Goal: Task Accomplishment & Management: Manage account settings

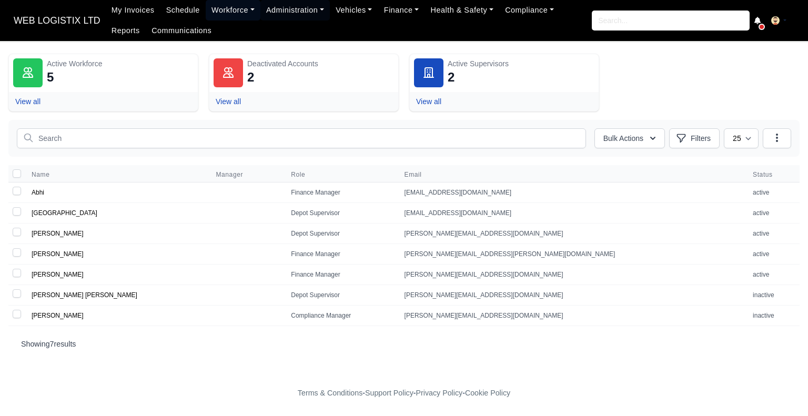
click at [227, 16] on link "Workforce" at bounding box center [233, 10] width 55 height 21
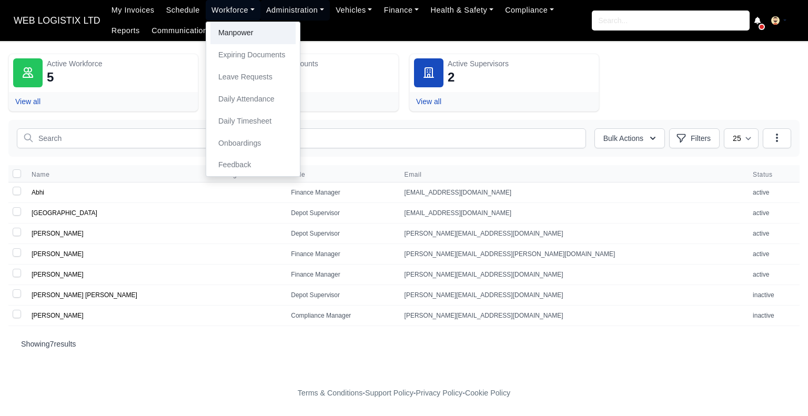
click at [221, 29] on link "Manpower" at bounding box center [252, 33] width 85 height 22
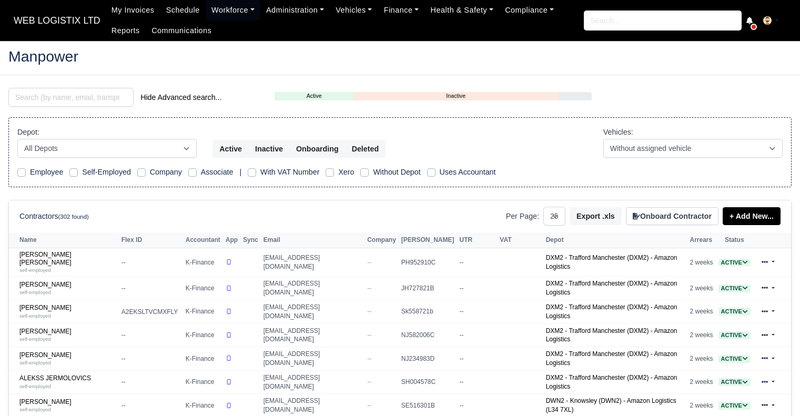
select select "25"
click at [69, 99] on input "search" at bounding box center [70, 97] width 125 height 19
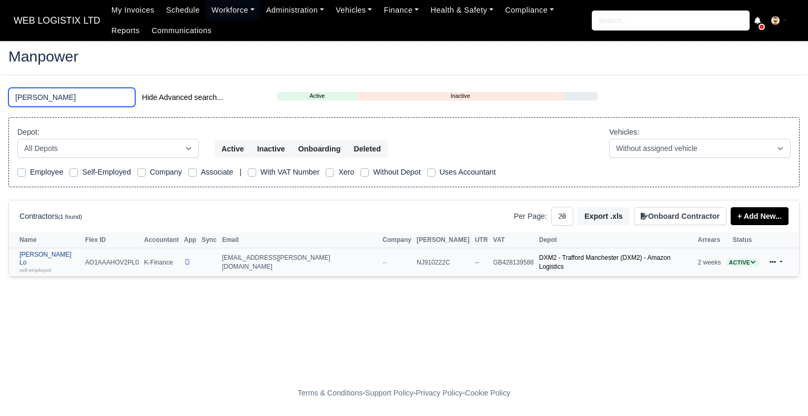
type input "KWOK"
click at [31, 267] on small "self-employed" at bounding box center [35, 270] width 32 height 6
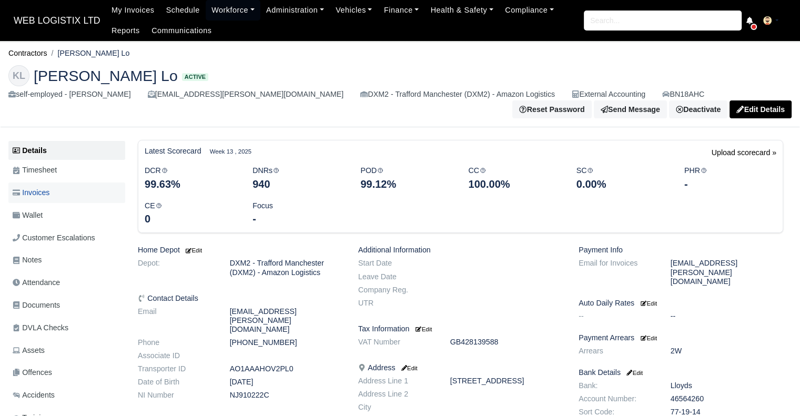
click at [67, 189] on link "Invoices" at bounding box center [66, 193] width 117 height 21
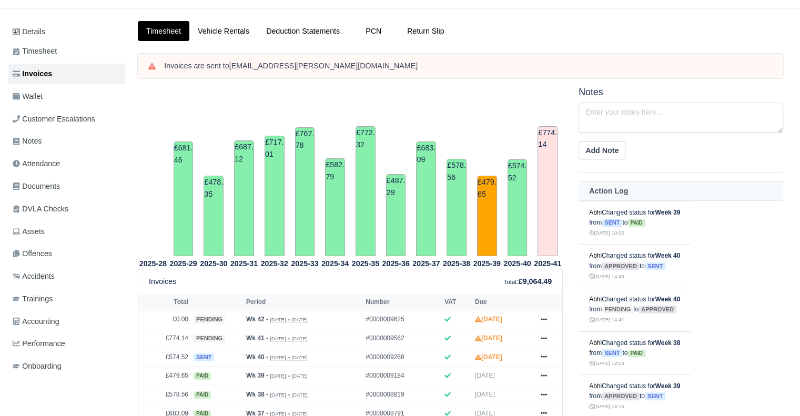
scroll to position [53, 0]
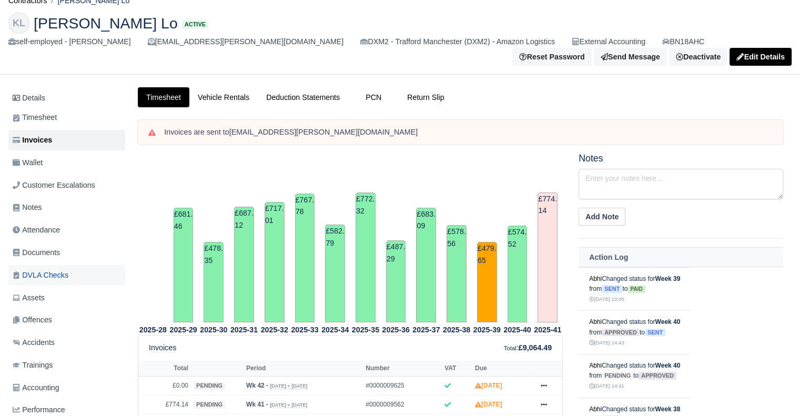
click at [54, 274] on span "DVLA Checks" at bounding box center [41, 275] width 56 height 12
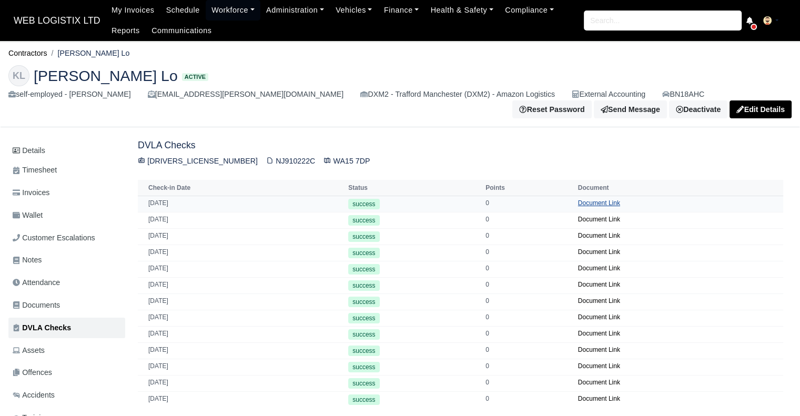
click at [595, 199] on link "Document Link" at bounding box center [599, 202] width 42 height 7
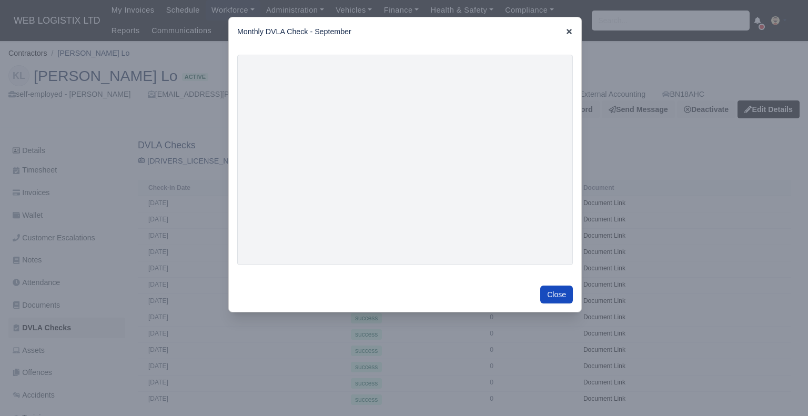
click at [569, 33] on icon at bounding box center [569, 31] width 5 height 5
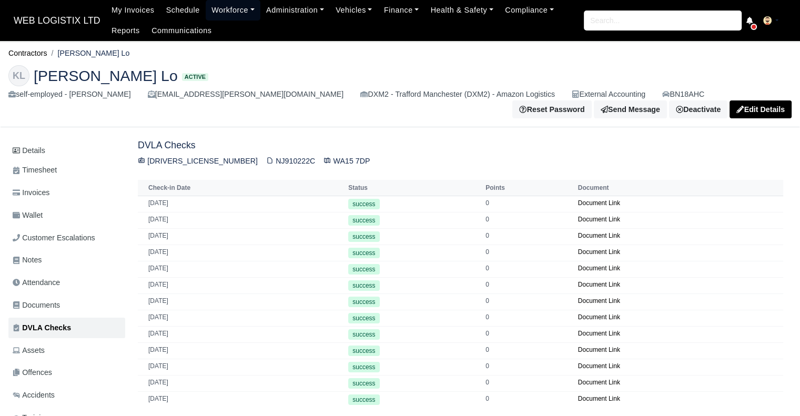
drag, startPoint x: 234, startPoint y: 8, endPoint x: 234, endPoint y: 14, distance: 5.8
click at [234, 8] on link "Workforce" at bounding box center [233, 10] width 55 height 21
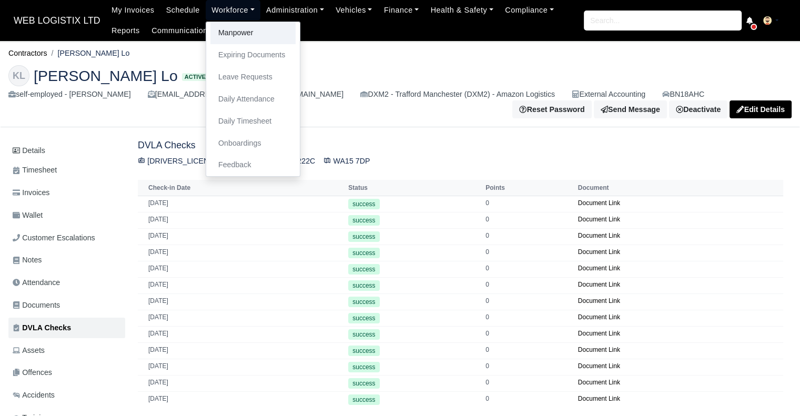
click at [232, 29] on link "Manpower" at bounding box center [252, 33] width 85 height 22
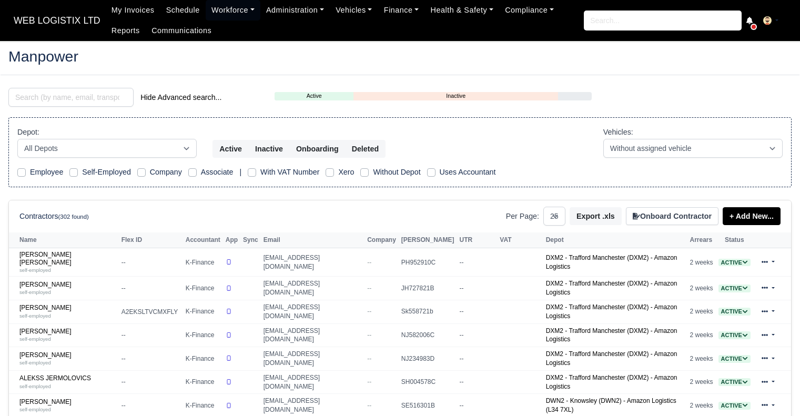
select select "25"
drag, startPoint x: 55, startPoint y: 96, endPoint x: 48, endPoint y: 107, distance: 13.0
click at [55, 98] on input "search" at bounding box center [70, 97] width 125 height 19
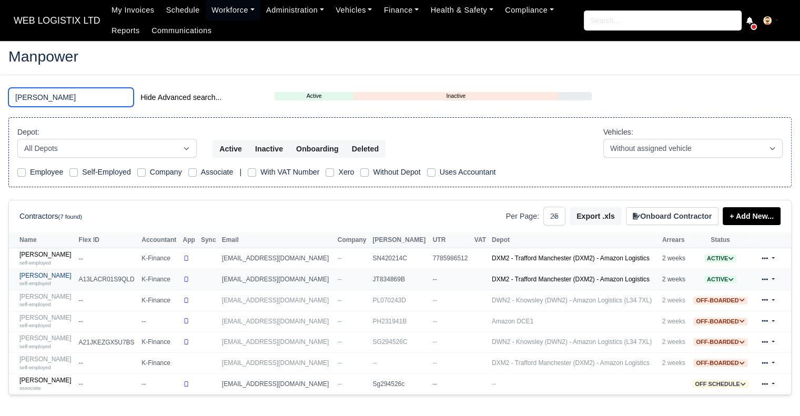
type input "HARR"
click at [28, 277] on link "Luke Harrington self-employed" at bounding box center [46, 279] width 54 height 15
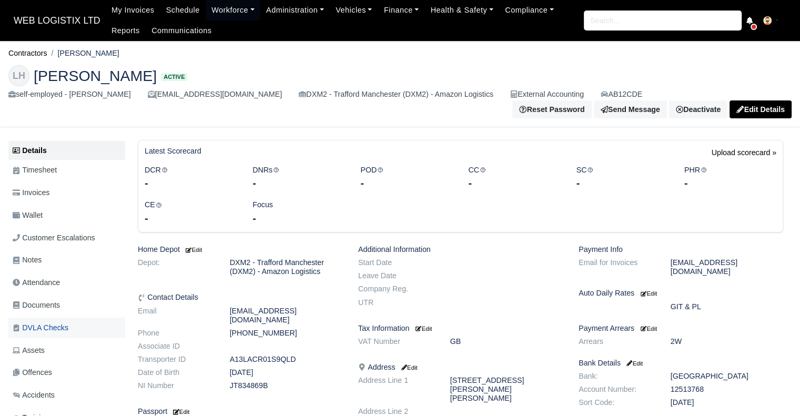
click at [30, 324] on span "DVLA Checks" at bounding box center [41, 328] width 56 height 12
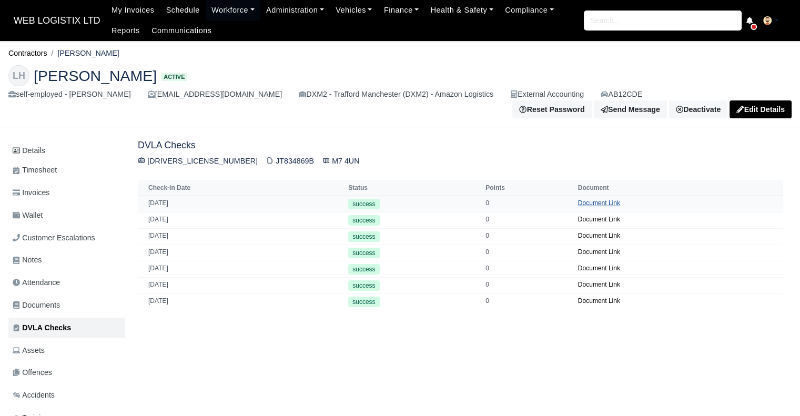
click at [594, 199] on link "Document Link" at bounding box center [599, 202] width 42 height 7
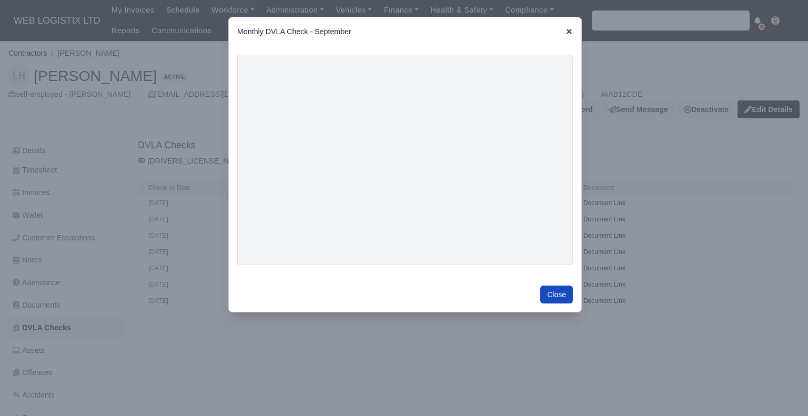
click at [568, 28] on icon at bounding box center [568, 31] width 7 height 7
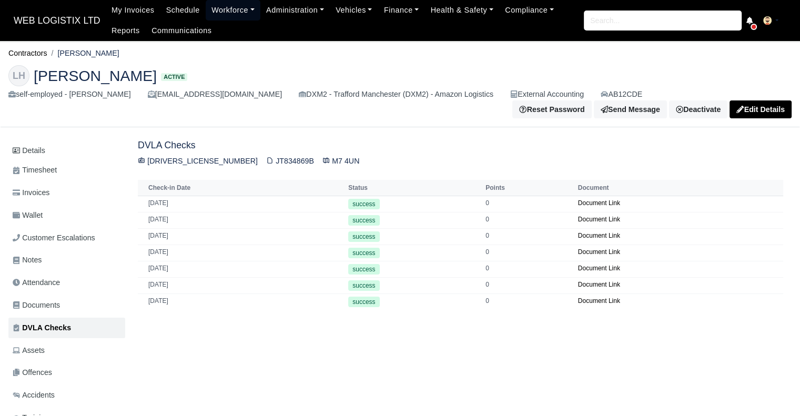
click at [219, 14] on link "Workforce" at bounding box center [233, 10] width 55 height 21
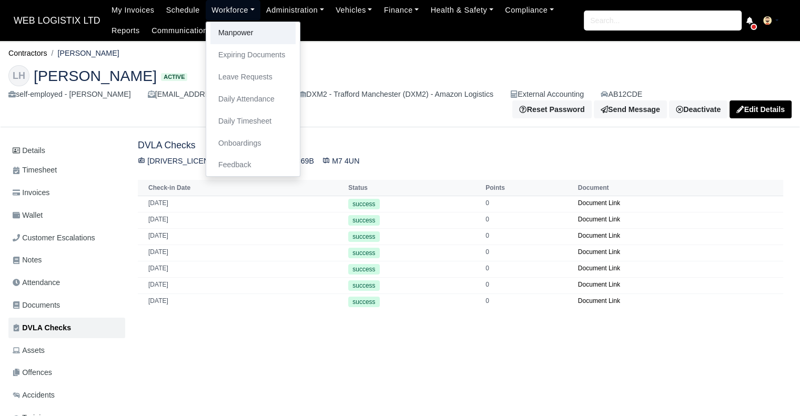
click at [222, 33] on link "Manpower" at bounding box center [252, 33] width 85 height 22
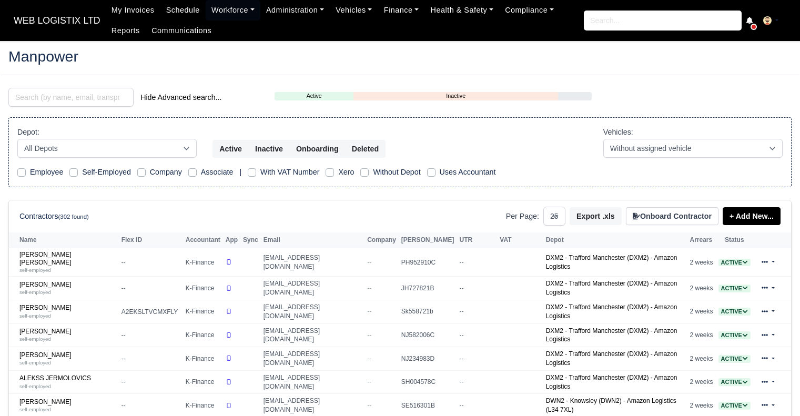
select select "25"
click at [95, 92] on input "search" at bounding box center [70, 97] width 125 height 19
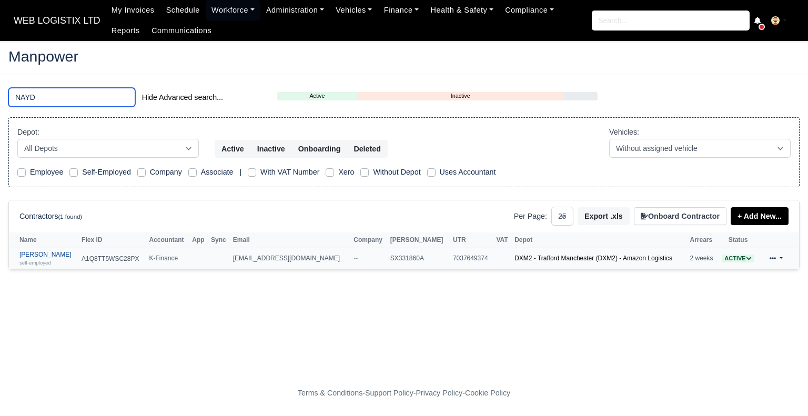
type input "NAYD"
click at [76, 255] on link "Nayden Kostadinov Yablanski self-employed" at bounding box center [47, 258] width 57 height 15
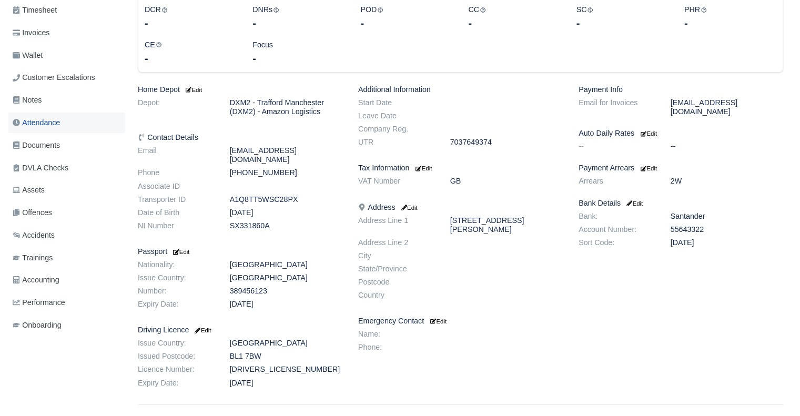
scroll to position [158, 0]
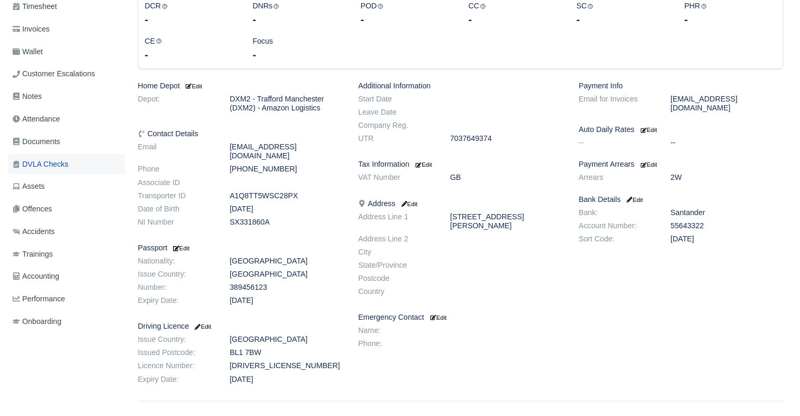
click at [44, 164] on span "DVLA Checks" at bounding box center [41, 164] width 56 height 12
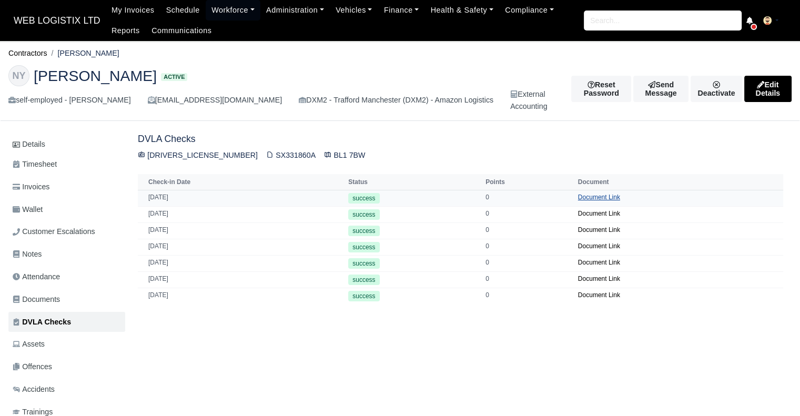
click at [591, 199] on link "Document Link" at bounding box center [599, 197] width 42 height 7
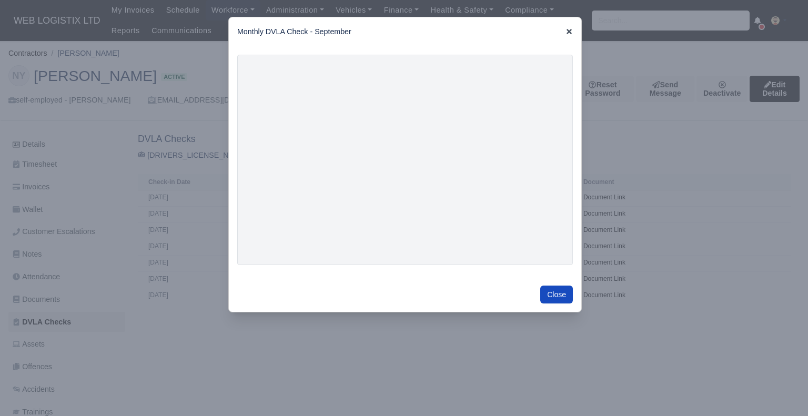
click at [568, 32] on icon at bounding box center [569, 31] width 5 height 5
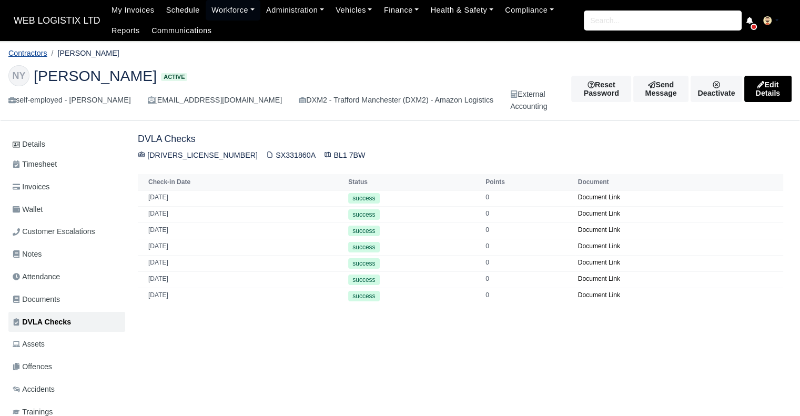
click at [37, 55] on link "Contractors" at bounding box center [27, 53] width 39 height 8
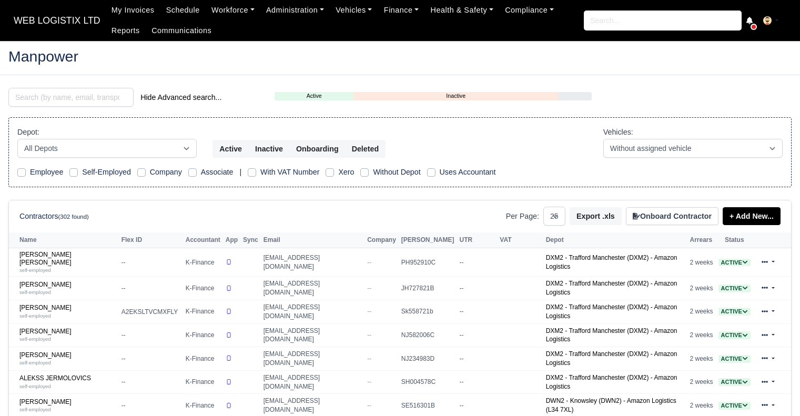
select select "25"
click at [110, 103] on input "search" at bounding box center [70, 97] width 125 height 19
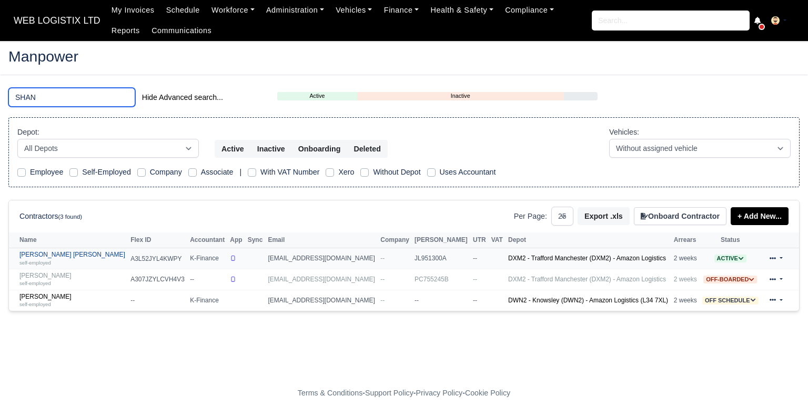
type input "SHAN"
click at [52, 257] on link "[PERSON_NAME] [PERSON_NAME] self-employed" at bounding box center [72, 258] width 106 height 15
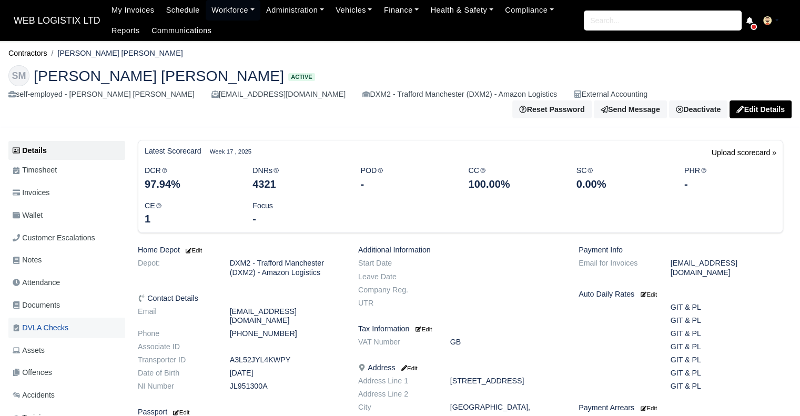
click at [76, 323] on link "DVLA Checks" at bounding box center [66, 328] width 117 height 21
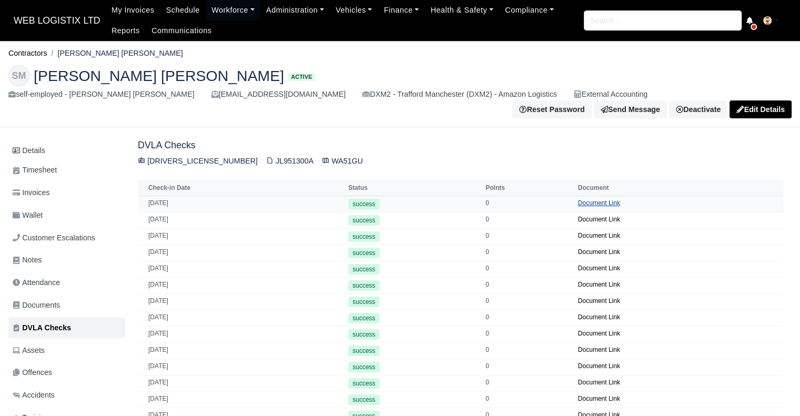
click at [587, 199] on link "Document Link" at bounding box center [599, 202] width 42 height 7
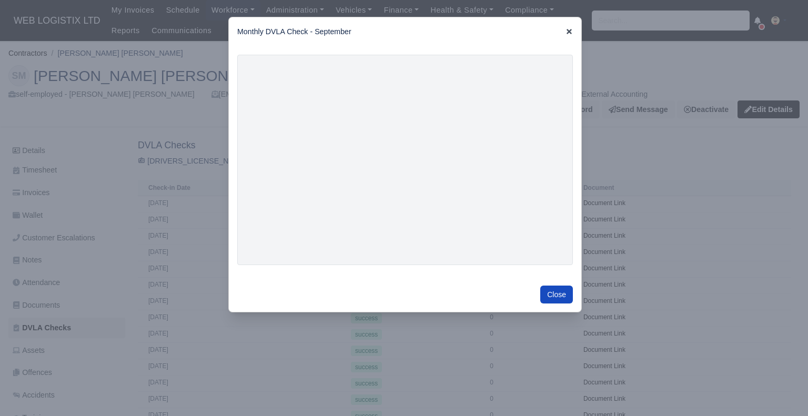
click at [569, 31] on icon at bounding box center [569, 31] width 5 height 5
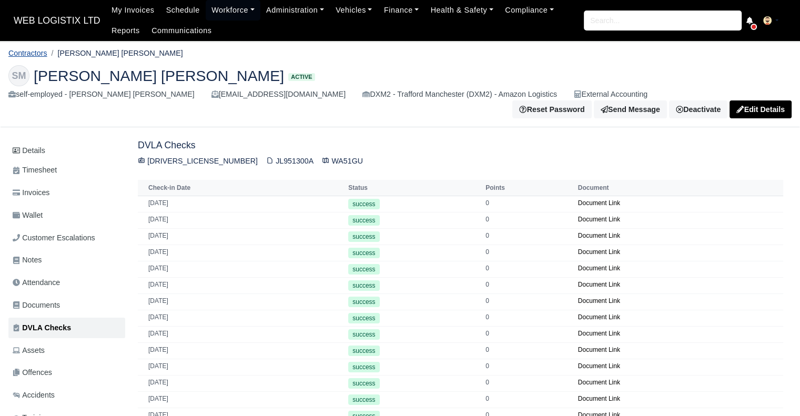
click at [39, 51] on link "Contractors" at bounding box center [27, 53] width 39 height 8
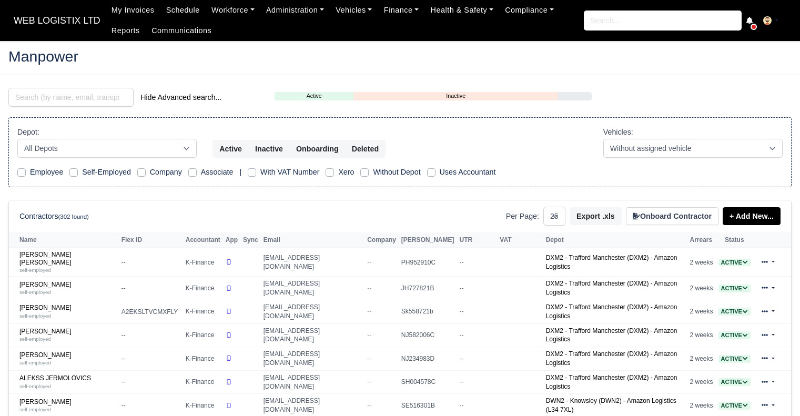
select select "25"
click at [57, 94] on input "search" at bounding box center [70, 97] width 125 height 19
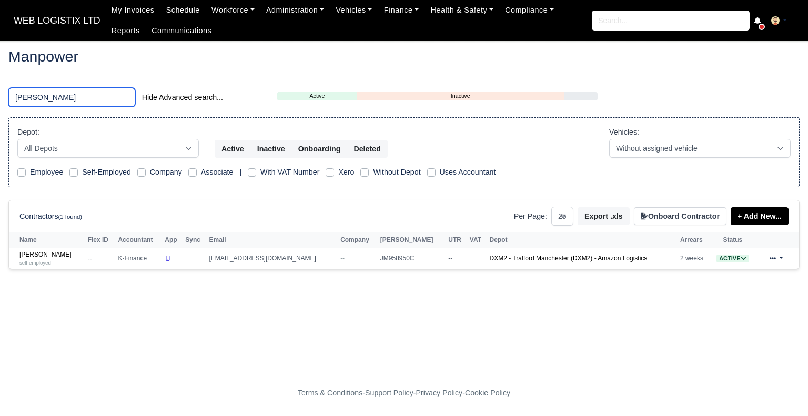
type input "WHEELDON"
click at [65, 251] on link "David Michael Wheeldon self-employed" at bounding box center [50, 258] width 63 height 15
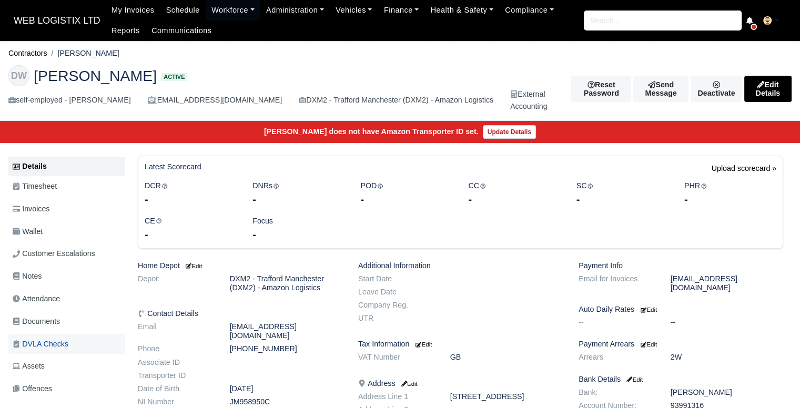
click at [74, 352] on link "DVLA Checks" at bounding box center [66, 344] width 117 height 21
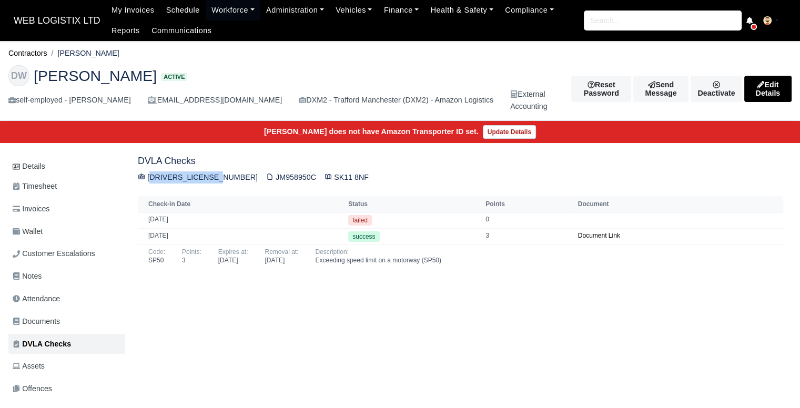
drag, startPoint x: 223, startPoint y: 176, endPoint x: 149, endPoint y: 177, distance: 73.1
click at [149, 177] on div "[DRIVERS_LICENSE_NUMBER] JM958950C SK11 8NF" at bounding box center [460, 177] width 645 height 12
copy div "[DRIVERS_LICENSE_NUMBER]"
drag, startPoint x: 240, startPoint y: 175, endPoint x: 277, endPoint y: 170, distance: 37.1
click at [277, 170] on div "DVLA Checks WHEEL911031DM9HR JM958950C SK11 8NF Check-in Date Status Points Doc…" at bounding box center [460, 212] width 662 height 112
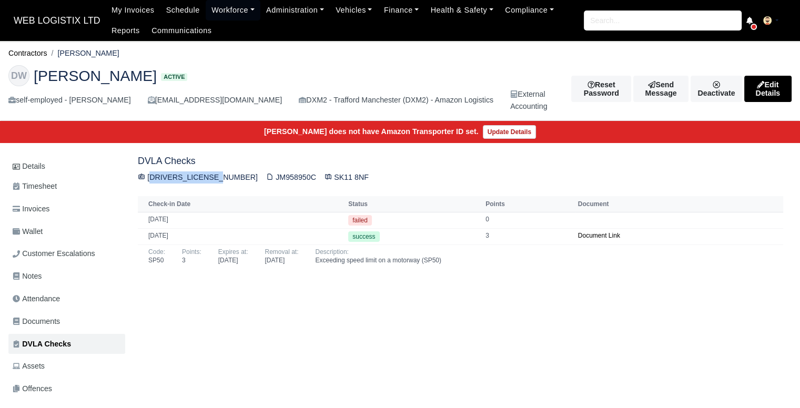
copy div "JM958950C"
drag, startPoint x: 295, startPoint y: 175, endPoint x: 328, endPoint y: 182, distance: 33.9
click at [328, 182] on div "WHEEL911031DM9HR JM958950C SK11 8NF" at bounding box center [460, 177] width 645 height 12
copy div "SK11 8NF"
click at [48, 327] on link "Documents" at bounding box center [66, 321] width 117 height 21
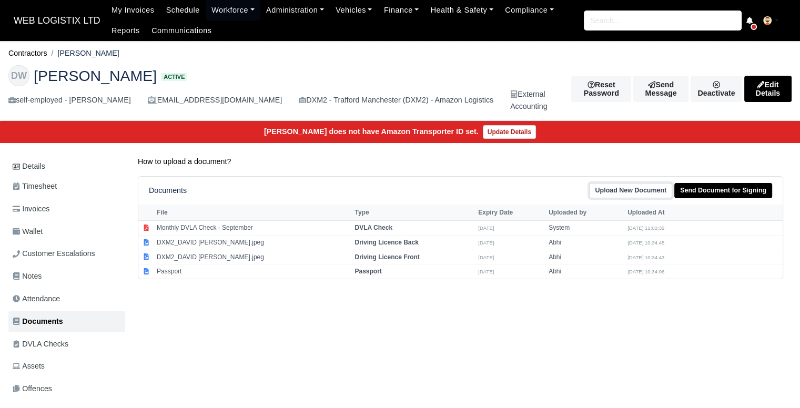
click at [661, 187] on link "Upload New Document" at bounding box center [630, 190] width 83 height 15
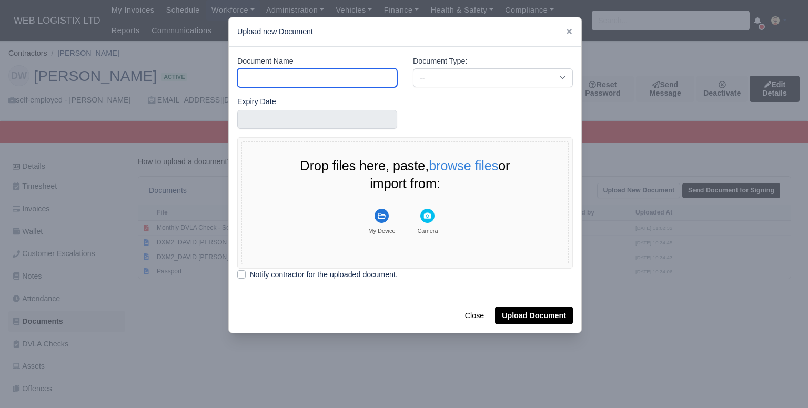
click at [284, 85] on input "Document Name" at bounding box center [317, 77] width 160 height 19
drag, startPoint x: 359, startPoint y: 74, endPoint x: 316, endPoint y: 81, distance: 43.8
click at [316, 81] on input "Monthly DVLA Check - September" at bounding box center [317, 77] width 160 height 19
type input "Monthly DVLA Check - OCTOBER"
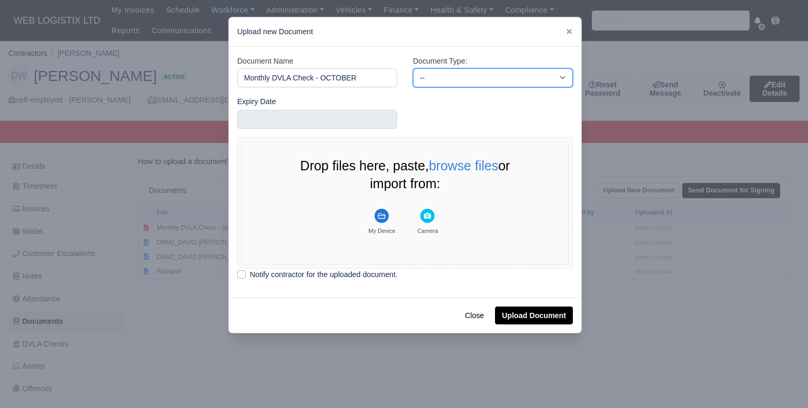
click at [491, 73] on select "-- Accounting Engagement Letter Age Verification Confirmation Background Check …" at bounding box center [493, 77] width 160 height 19
select select "dvla-check"
click at [413, 68] on select "-- Accounting Engagement Letter Age Verification Confirmation Background Check …" at bounding box center [493, 77] width 160 height 19
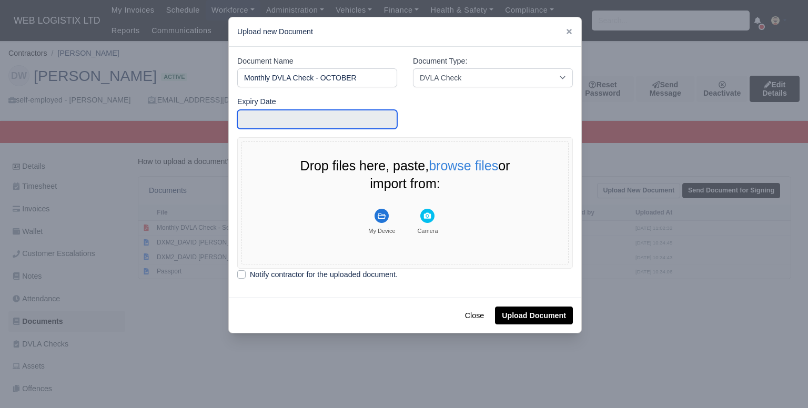
click at [299, 119] on input "text" at bounding box center [317, 119] width 160 height 19
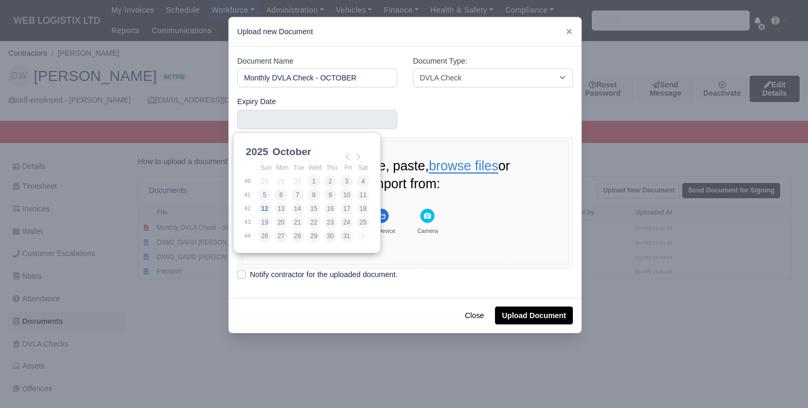
click at [450, 166] on button "browse files" at bounding box center [463, 166] width 69 height 14
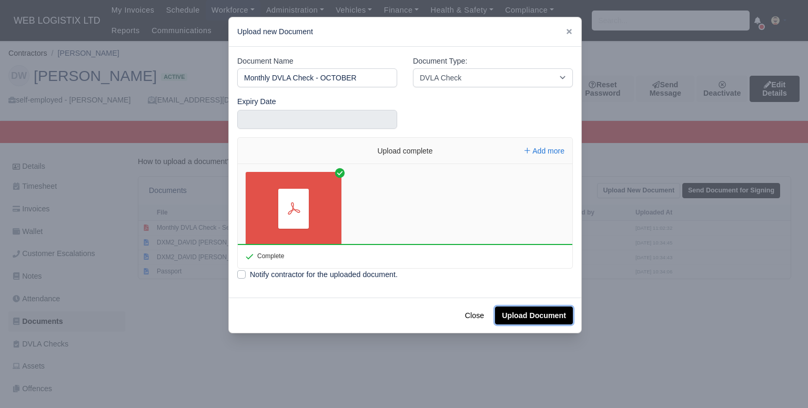
click at [523, 315] on button "Upload Document" at bounding box center [534, 316] width 78 height 18
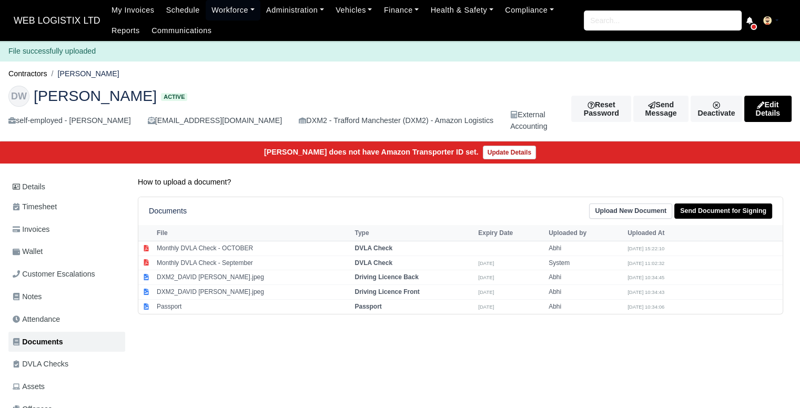
click at [26, 79] on li "Contractors" at bounding box center [27, 74] width 39 height 12
click at [28, 69] on link "Contractors" at bounding box center [27, 73] width 39 height 8
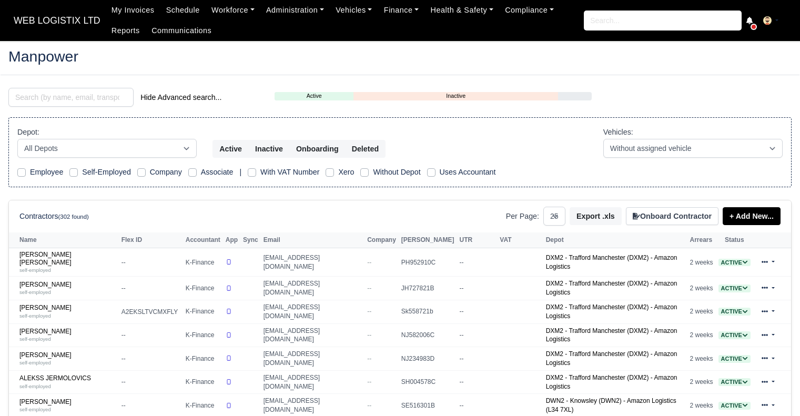
select select "25"
click at [64, 92] on input "search" at bounding box center [70, 97] width 125 height 19
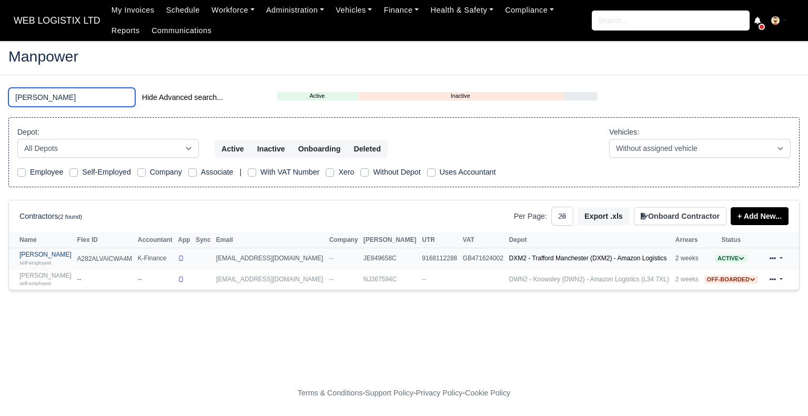
type input "AZAD"
click at [40, 251] on link "Azad Miah self-employed" at bounding box center [45, 258] width 53 height 15
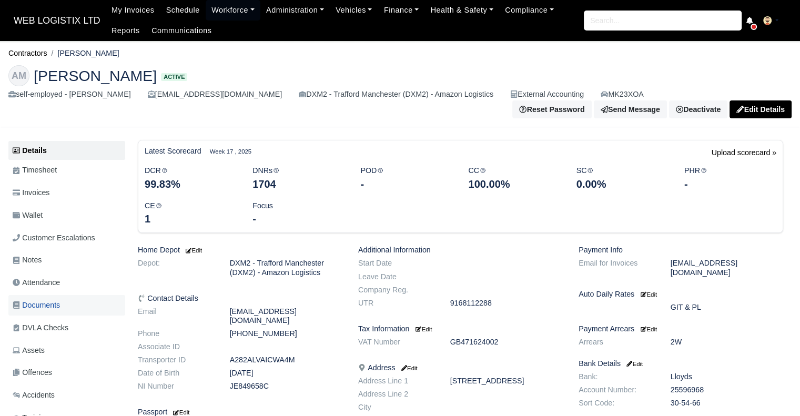
click at [57, 299] on span "Documents" at bounding box center [36, 305] width 47 height 12
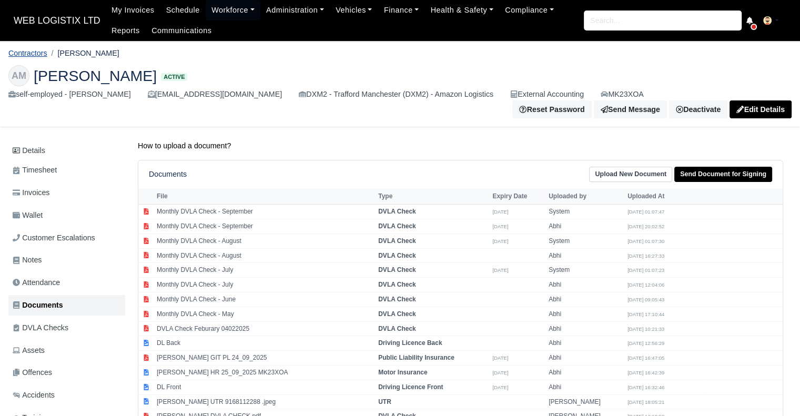
click at [42, 54] on link "Contractors" at bounding box center [27, 53] width 39 height 8
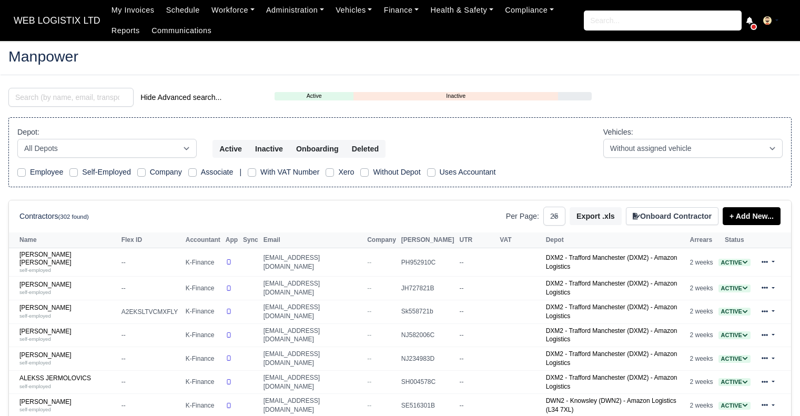
select select "25"
click at [97, 100] on input "search" at bounding box center [70, 97] width 125 height 19
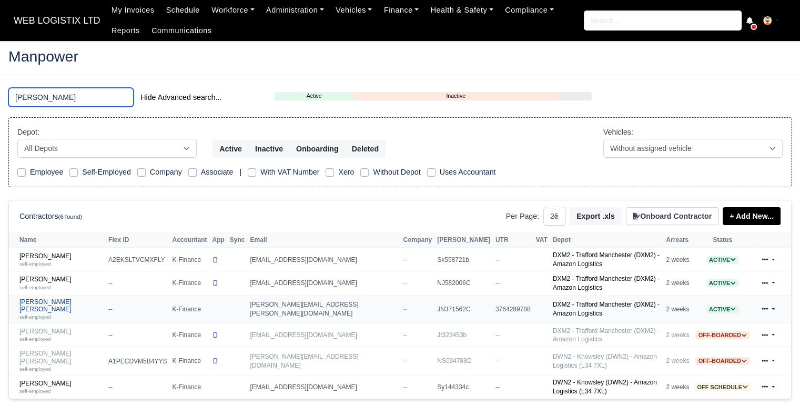
type input "[PERSON_NAME]"
click at [34, 298] on link "[PERSON_NAME] [PERSON_NAME] self-employed" at bounding box center [61, 309] width 84 height 23
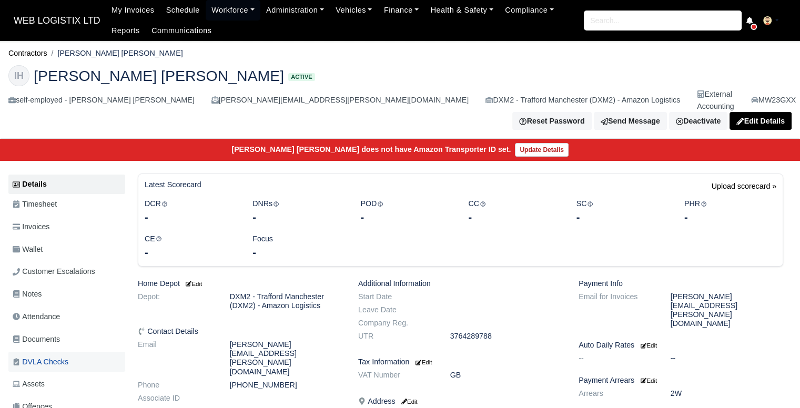
click at [38, 356] on span "DVLA Checks" at bounding box center [41, 362] width 56 height 12
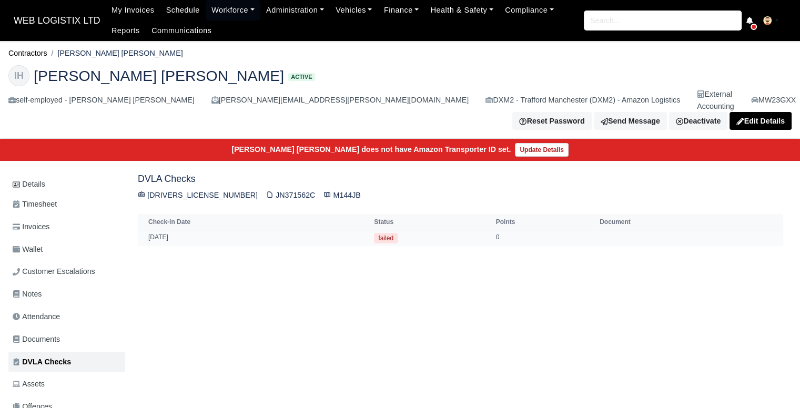
click at [156, 230] on td "[DATE]" at bounding box center [255, 238] width 234 height 16
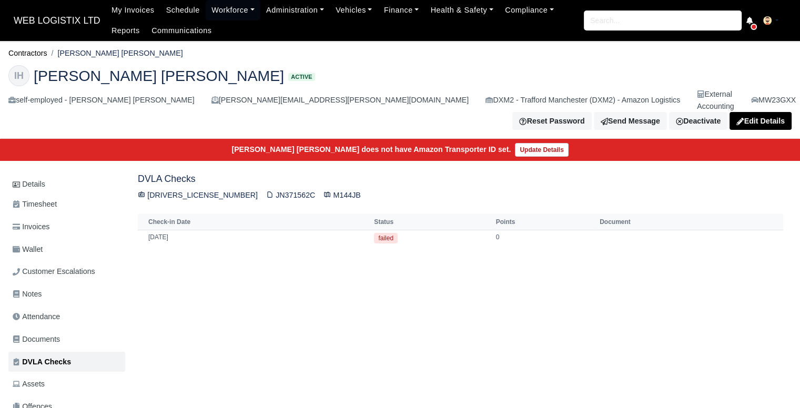
click at [227, 321] on div "Details Timesheet Invoices Wallet Customer Escalations Notes Attendance Documen…" at bounding box center [399, 362] width 783 height 377
drag, startPoint x: 220, startPoint y: 176, endPoint x: 147, endPoint y: 183, distance: 73.4
click at [147, 189] on div "[DRIVERS_LICENSE_NUMBER] JN371562C M144JB" at bounding box center [460, 195] width 645 height 12
copy div "[DRIVERS_LICENSE_NUMBER]"
drag, startPoint x: 274, startPoint y: 175, endPoint x: 237, endPoint y: 178, distance: 37.0
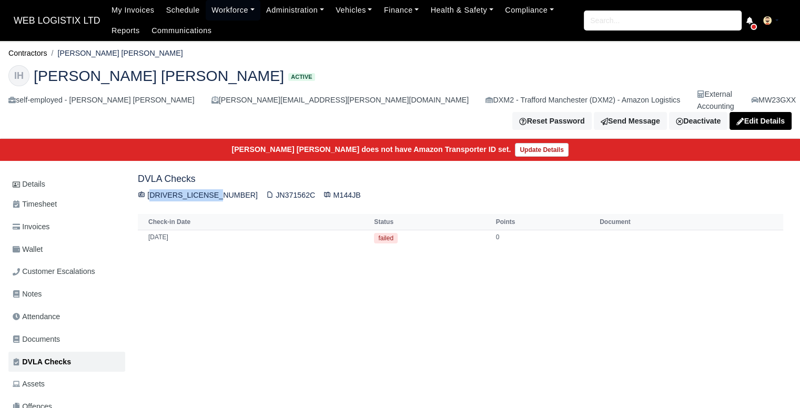
click at [237, 189] on div "[DRIVERS_LICENSE_NUMBER] JN371562C M144JB" at bounding box center [460, 195] width 645 height 12
copy div "JN371562C"
drag, startPoint x: 323, startPoint y: 177, endPoint x: 293, endPoint y: 177, distance: 30.0
click at [293, 189] on div "[DRIVERS_LICENSE_NUMBER] JN371562C M144JB" at bounding box center [460, 195] width 645 height 12
copy div "M144JB"
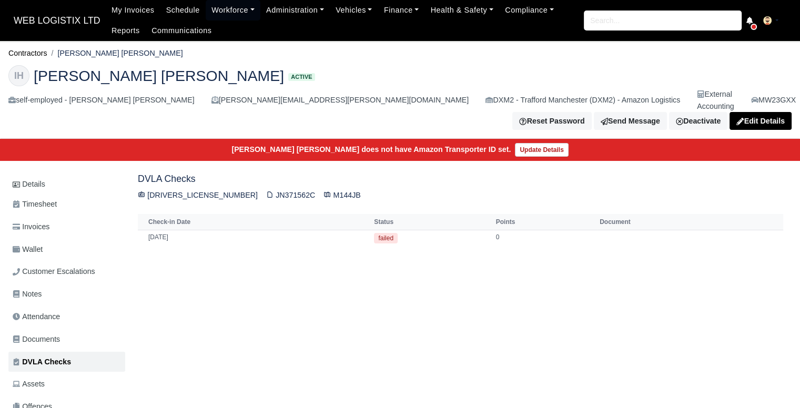
click at [213, 189] on div "[DRIVERS_LICENSE_NUMBER] JN371562C M144JB" at bounding box center [460, 195] width 645 height 12
click at [67, 175] on link "Details" at bounding box center [66, 184] width 117 height 19
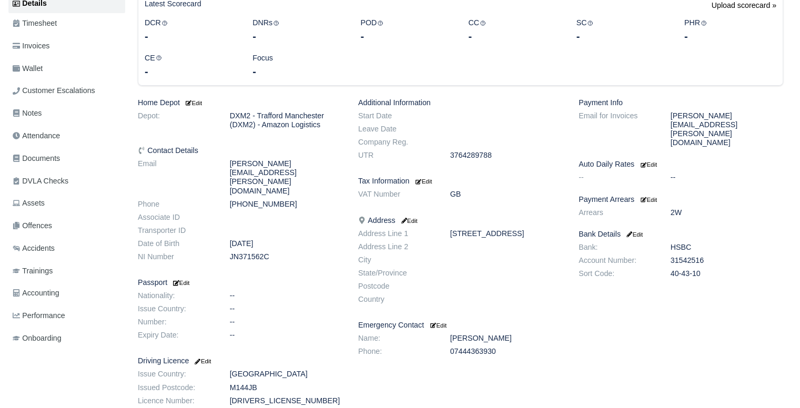
scroll to position [210, 0]
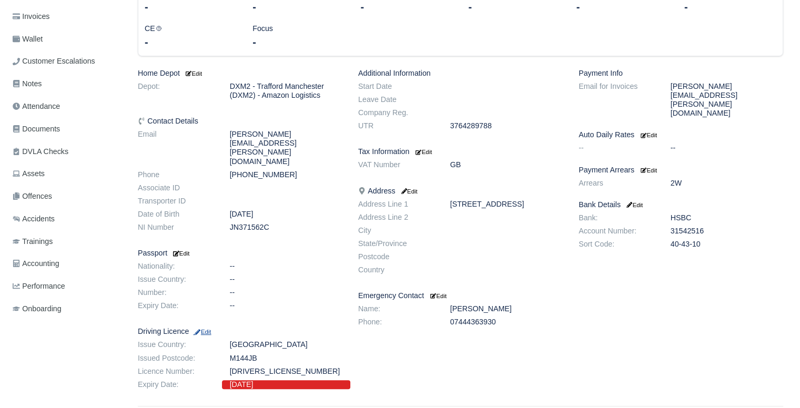
click at [206, 329] on small "Edit" at bounding box center [202, 332] width 18 height 6
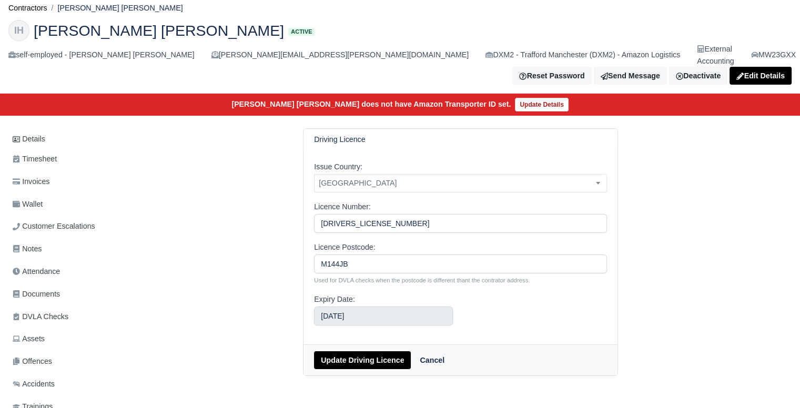
scroll to position [12, 0]
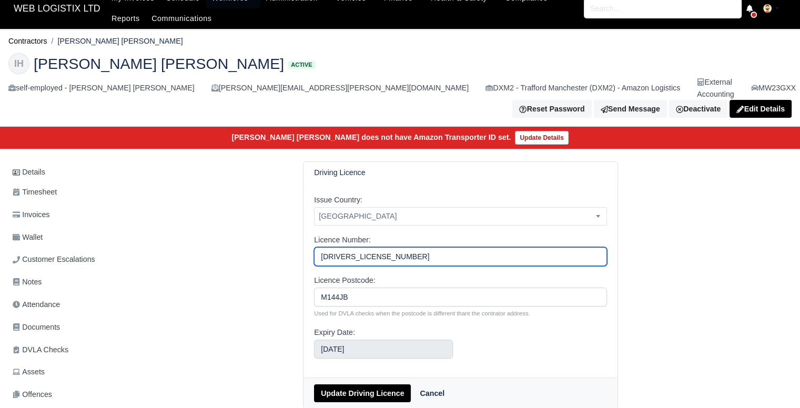
drag, startPoint x: 394, startPoint y: 245, endPoint x: 240, endPoint y: 233, distance: 154.6
click at [248, 233] on div "Driving Licence Issue Country: -- [GEOGRAPHIC_DATA] [GEOGRAPHIC_DATA] [GEOGRAPH…" at bounding box center [460, 284] width 661 height 247
paste input "[DRIVERS_LICENSE_NUMBER]"
type input "[DRIVERS_LICENSE_NUMBER]"
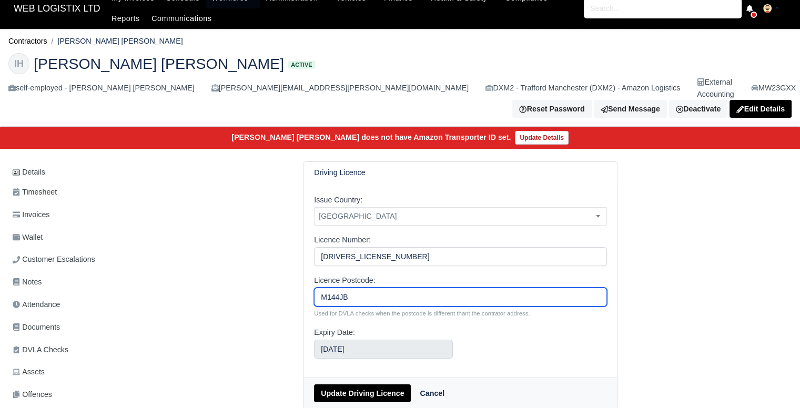
drag, startPoint x: 324, startPoint y: 287, endPoint x: 256, endPoint y: 284, distance: 68.5
click at [265, 288] on div "Driving Licence Issue Country: -- United Kingdom Turkey Bulgaria Canada Afghani…" at bounding box center [460, 284] width 661 height 247
paste input "SK2 5PD"
type input "SK2 5PD"
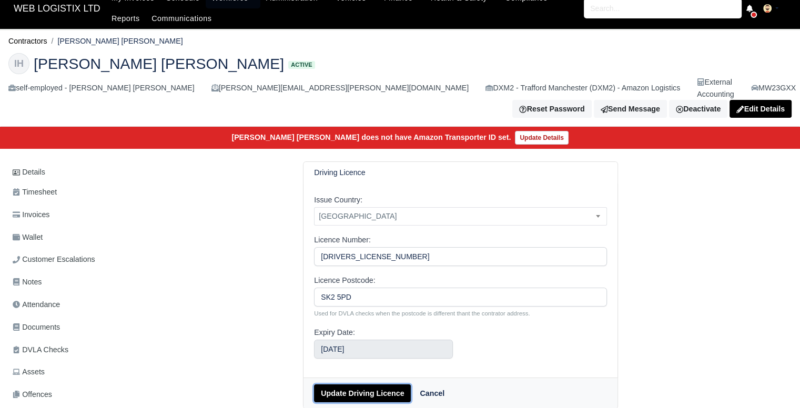
click at [372, 385] on button "Update Driving Licence" at bounding box center [362, 394] width 97 height 18
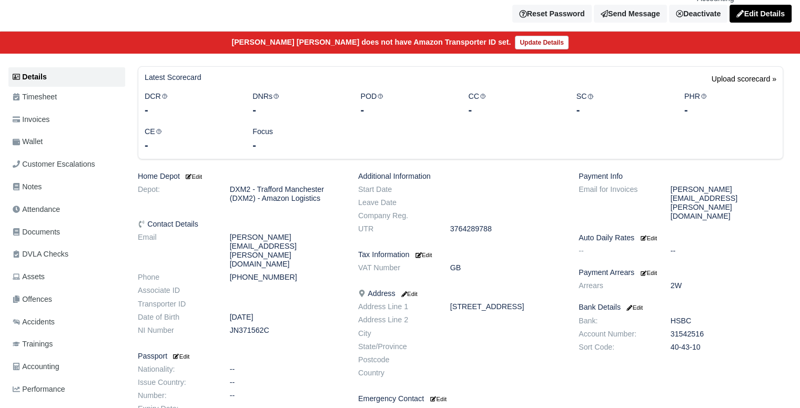
scroll to position [78, 0]
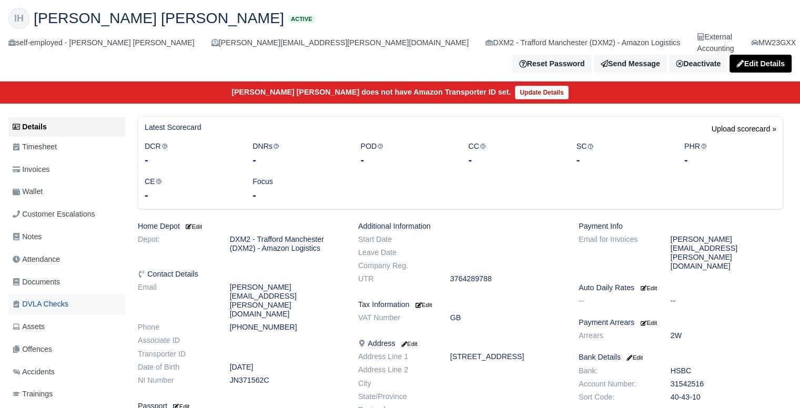
click at [61, 298] on span "DVLA Checks" at bounding box center [41, 304] width 56 height 12
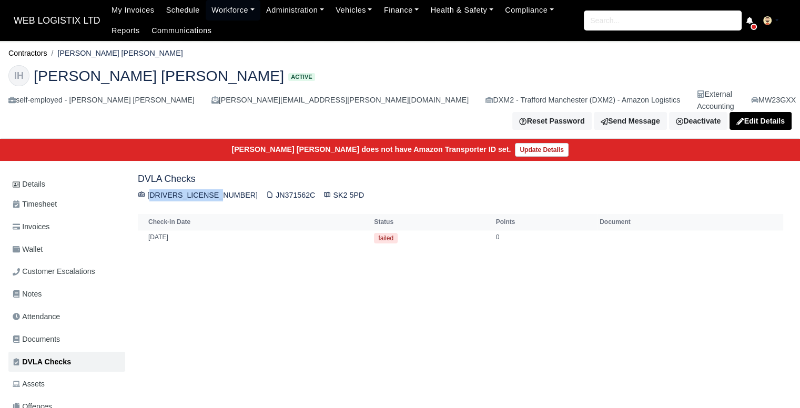
drag, startPoint x: 215, startPoint y: 180, endPoint x: 145, endPoint y: 176, distance: 69.6
click at [145, 189] on div "[DRIVERS_LICENSE_NUMBER] JN371562C SK2 5PD" at bounding box center [460, 195] width 645 height 12
copy div "[DRIVERS_LICENSE_NUMBER]"
drag, startPoint x: 269, startPoint y: 176, endPoint x: 229, endPoint y: 176, distance: 40.5
click at [229, 189] on div "[DRIVERS_LICENSE_NUMBER] JN371562C SK2 5PD" at bounding box center [460, 195] width 645 height 12
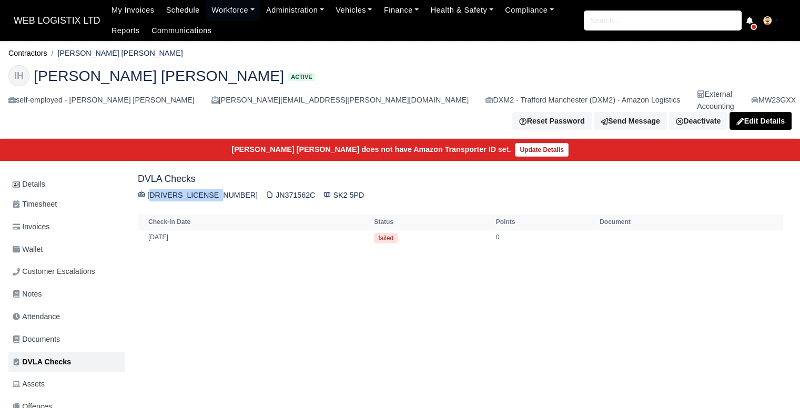
copy div "JN371562C"
drag, startPoint x: 321, startPoint y: 178, endPoint x: 285, endPoint y: 183, distance: 36.5
click at [285, 189] on div "[DRIVERS_LICENSE_NUMBER] JN371562C SK2 5PD" at bounding box center [460, 195] width 645 height 12
copy div "SK2 5PD"
